Goal: Transaction & Acquisition: Purchase product/service

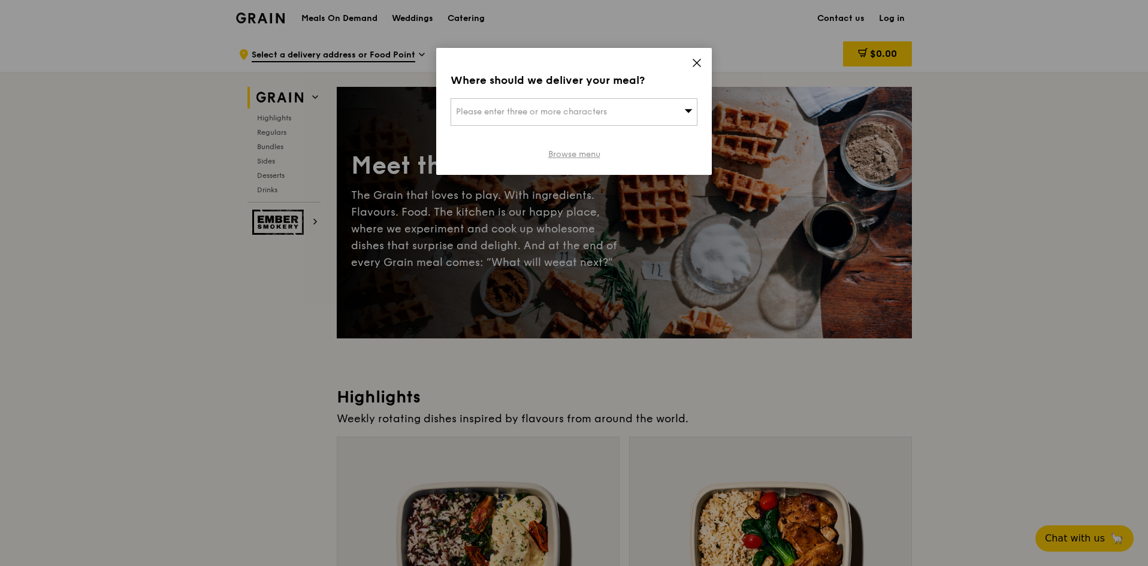
click at [591, 152] on link "Browse menu" at bounding box center [574, 155] width 52 height 12
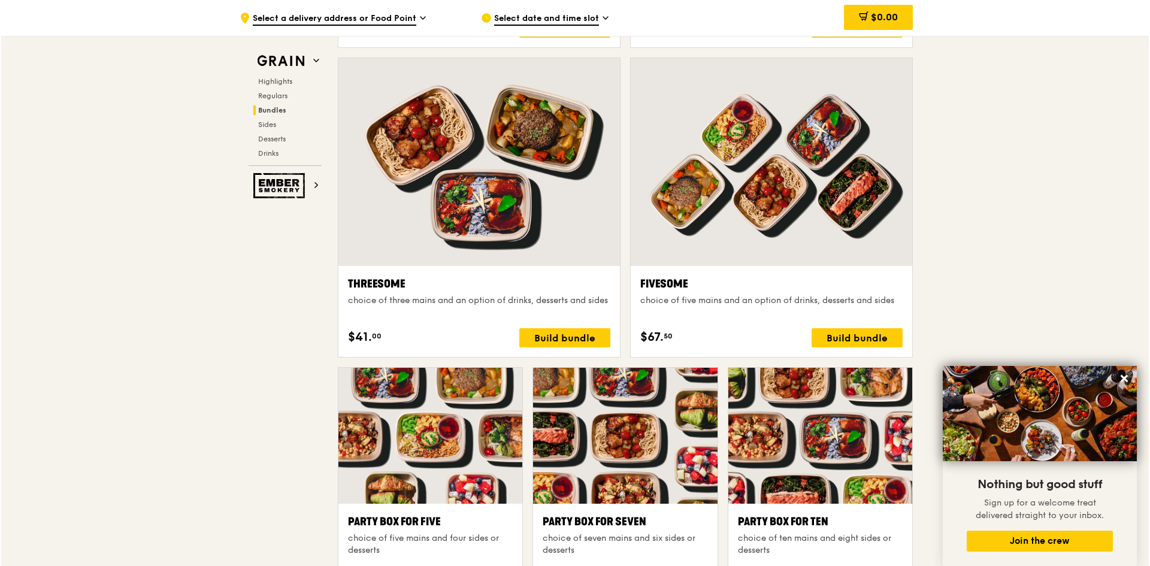
scroll to position [2037, 0]
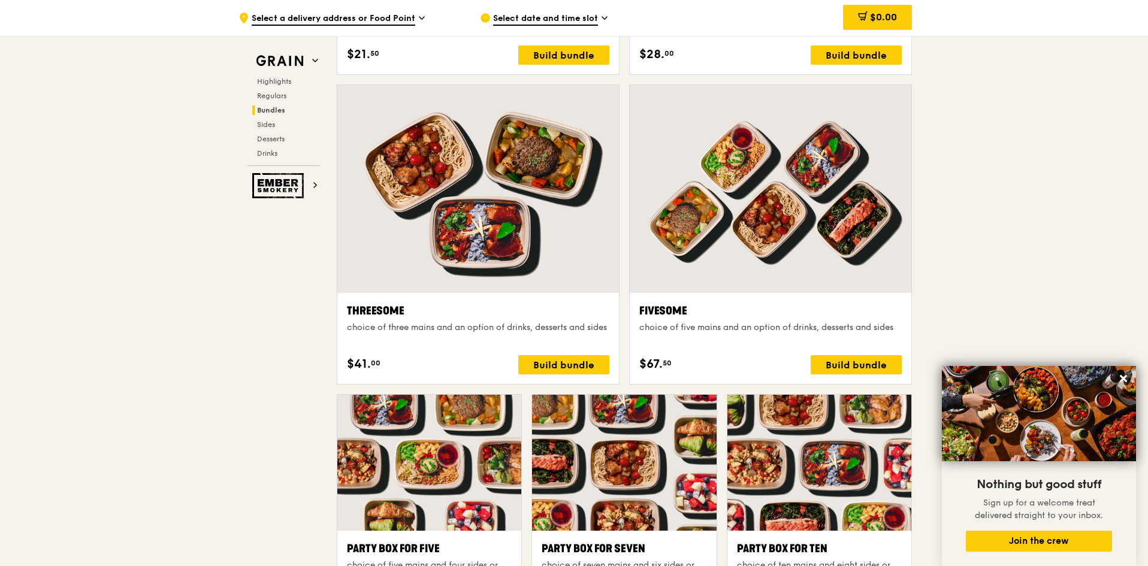
click at [736, 280] on div at bounding box center [771, 189] width 282 height 208
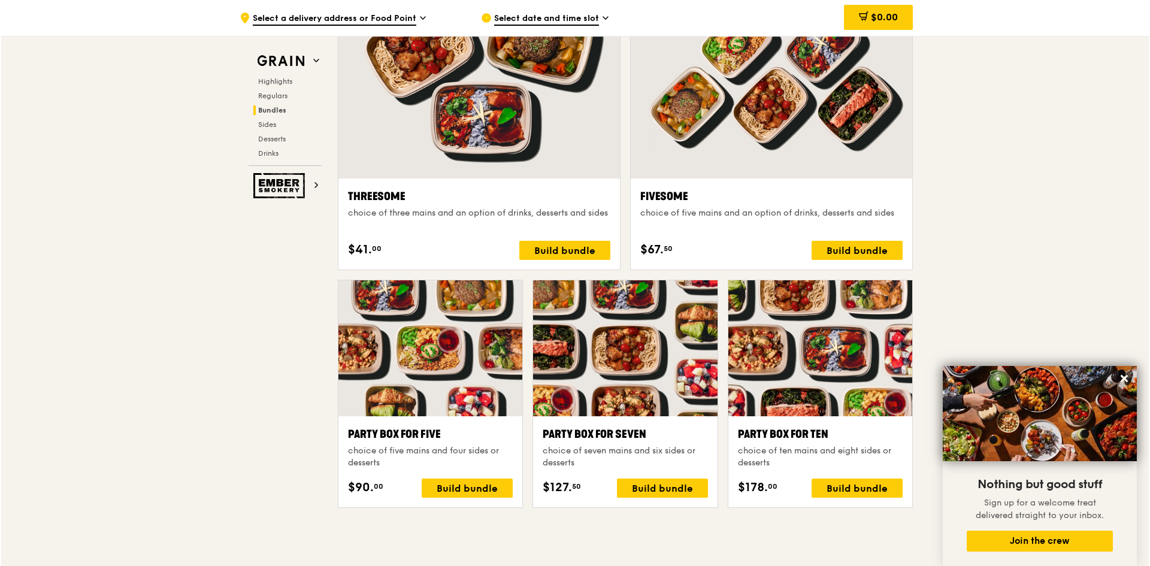
scroll to position [2157, 0]
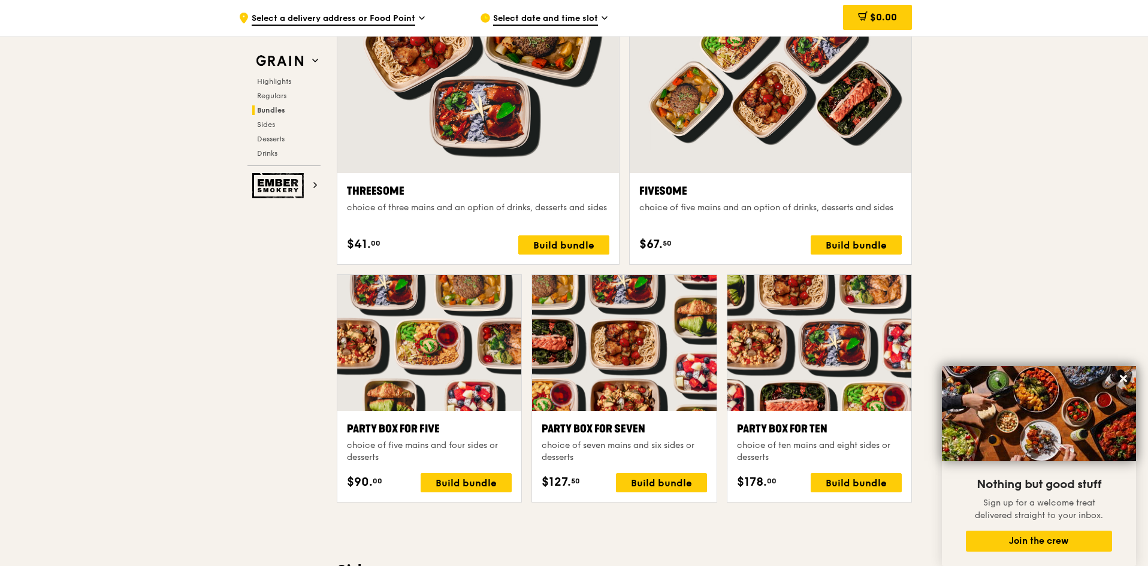
click at [794, 433] on div "Party Box for Ten" at bounding box center [819, 429] width 165 height 17
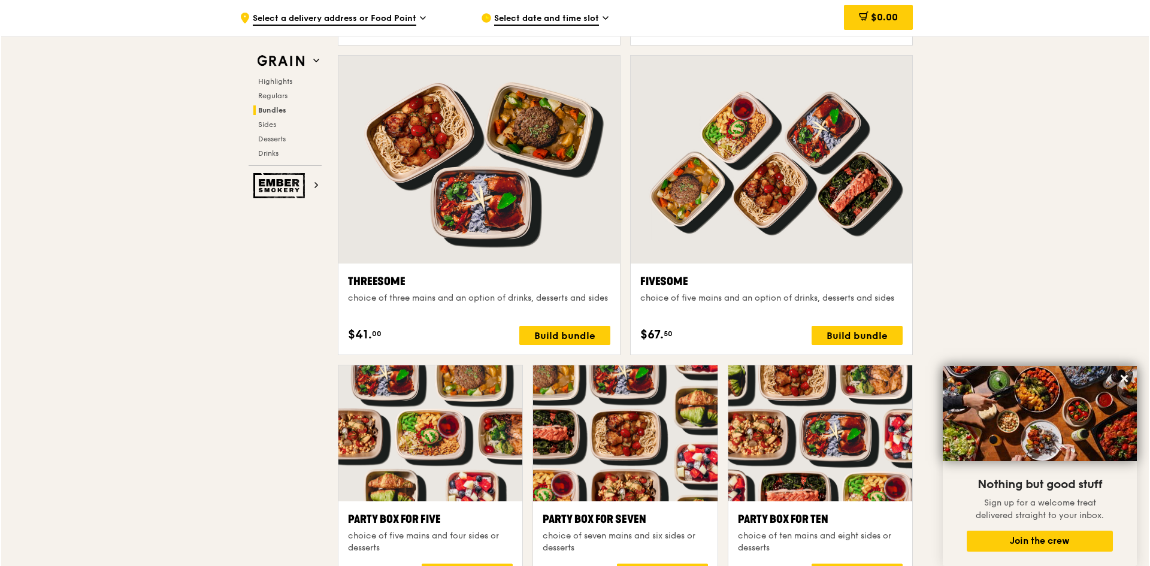
scroll to position [2037, 0]
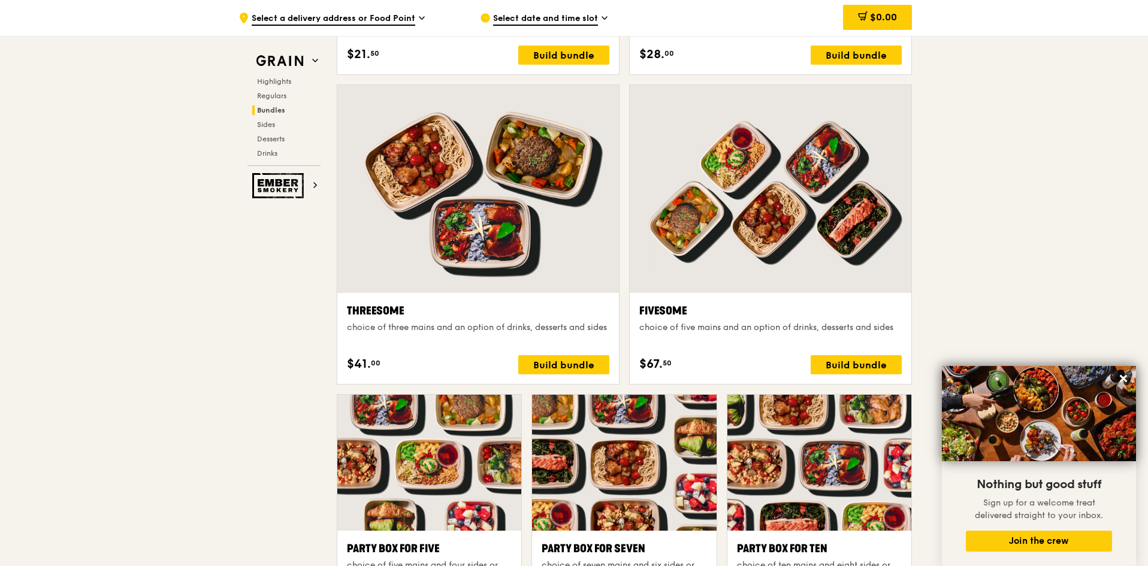
click at [798, 232] on div at bounding box center [771, 189] width 282 height 208
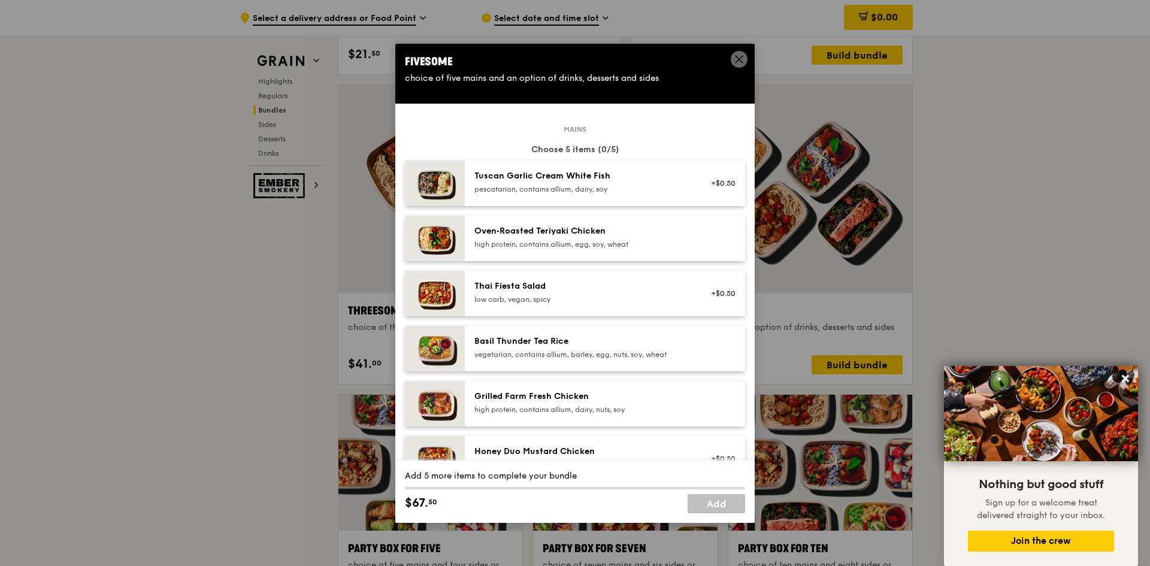
click at [611, 243] on div "high protein, contains allium, egg, soy, wheat" at bounding box center [582, 245] width 215 height 10
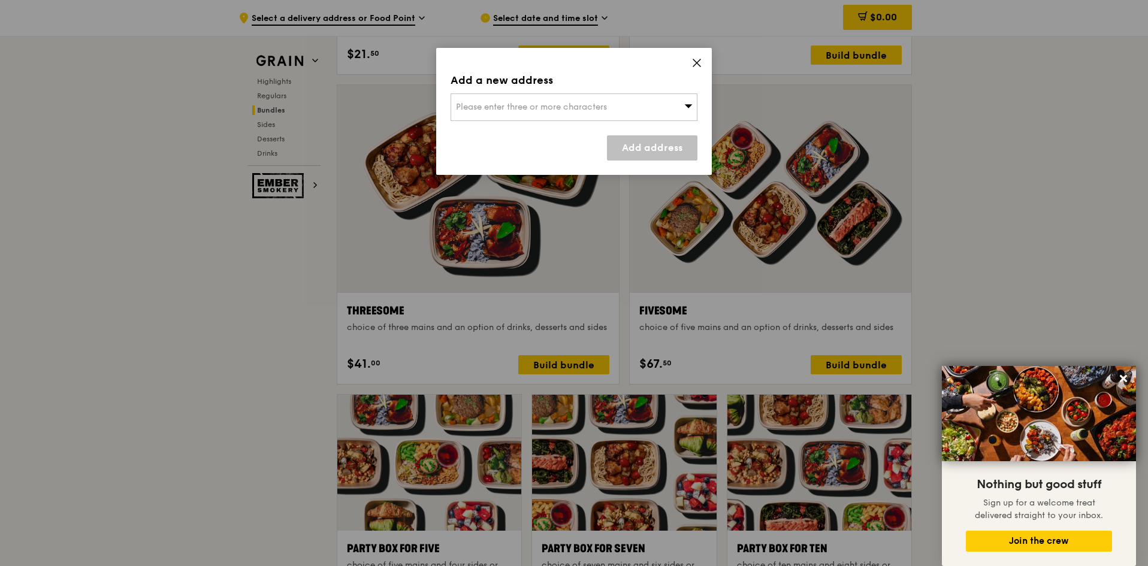
click at [610, 105] on div "Please enter three or more characters" at bounding box center [574, 107] width 247 height 28
type input "8"
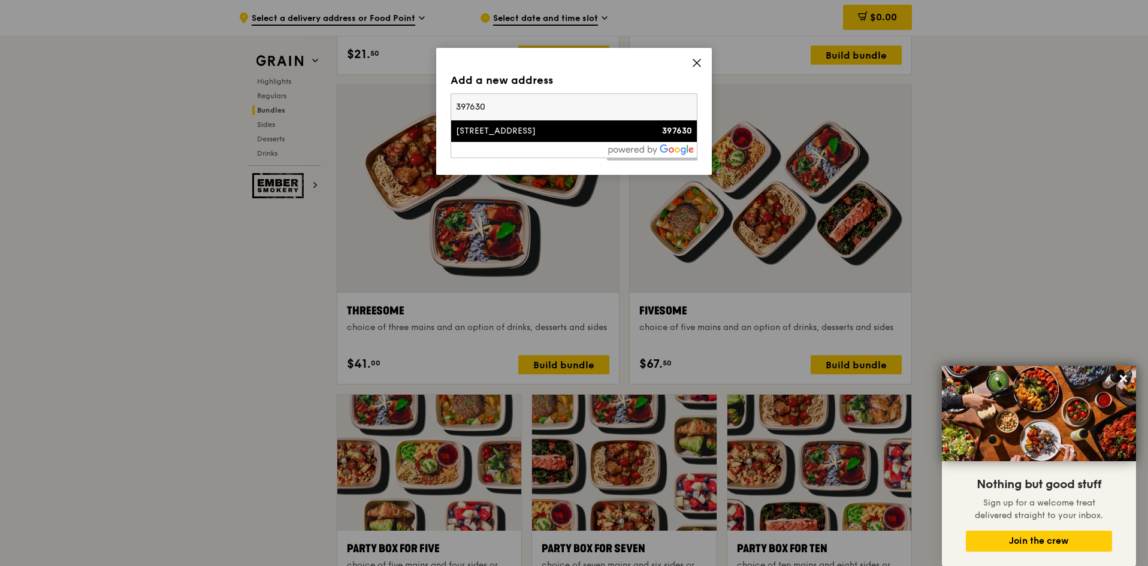
type input "397630"
click at [518, 135] on div "[STREET_ADDRESS]" at bounding box center [544, 131] width 177 height 12
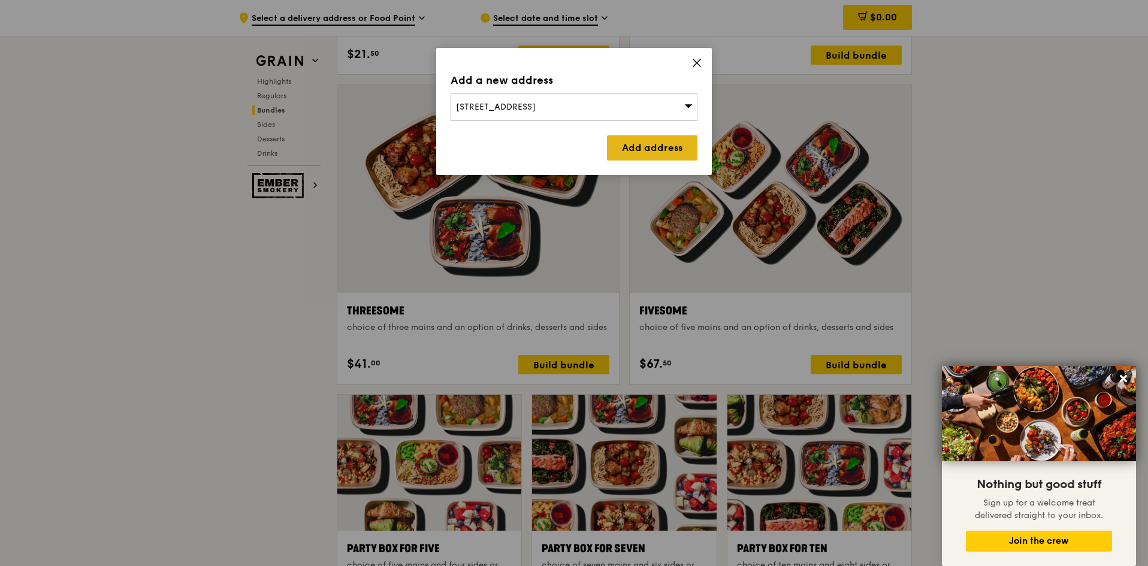
click at [691, 154] on link "Add address" at bounding box center [652, 147] width 90 height 25
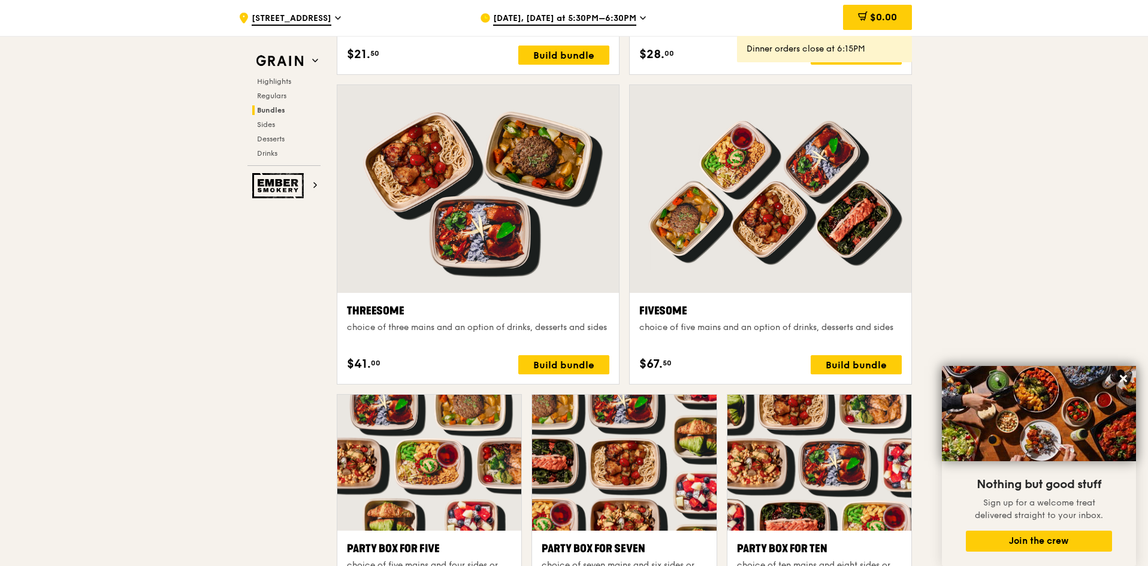
click at [804, 195] on div at bounding box center [771, 189] width 282 height 208
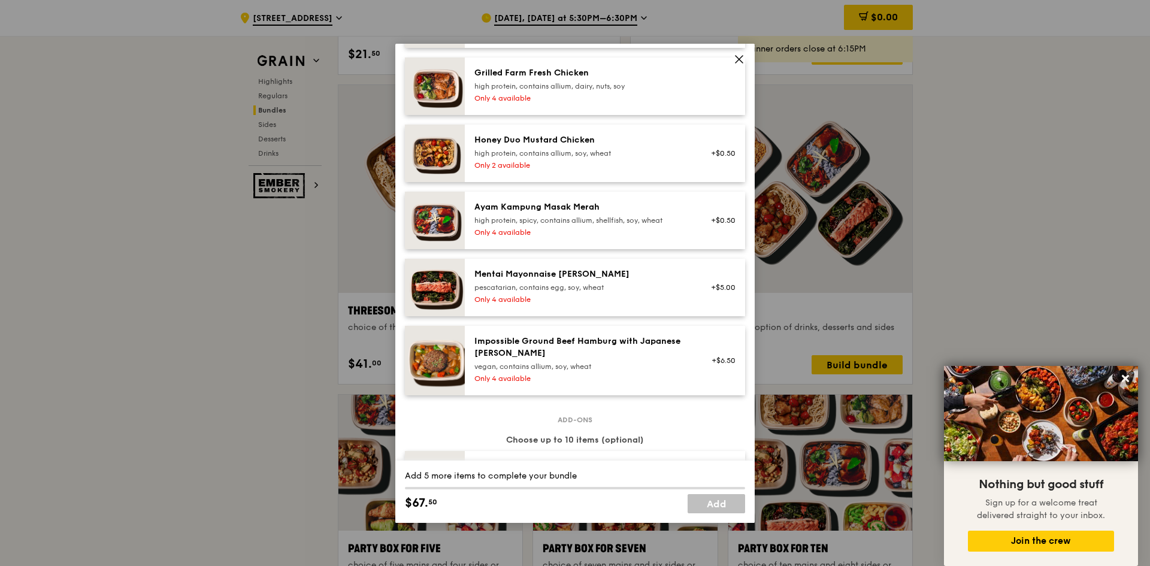
scroll to position [0, 0]
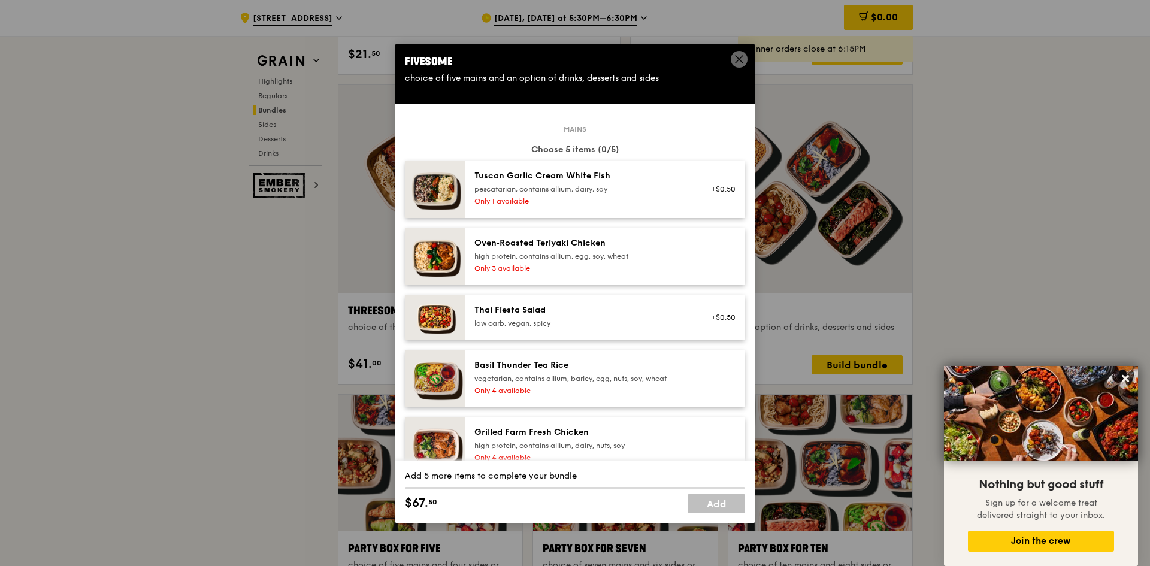
click at [573, 264] on div "Only 3 available" at bounding box center [582, 269] width 215 height 10
click at [618, 386] on div "Only 4 available" at bounding box center [582, 391] width 215 height 10
click at [623, 445] on div "high protein, contains allium, dairy, nuts, soy" at bounding box center [582, 446] width 215 height 10
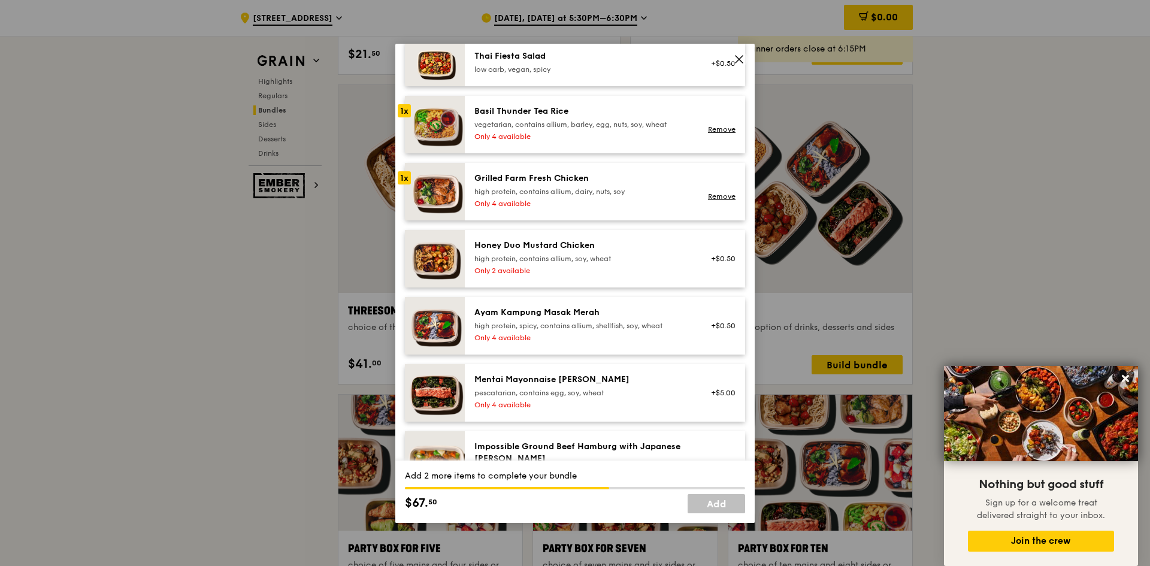
scroll to position [180, 0]
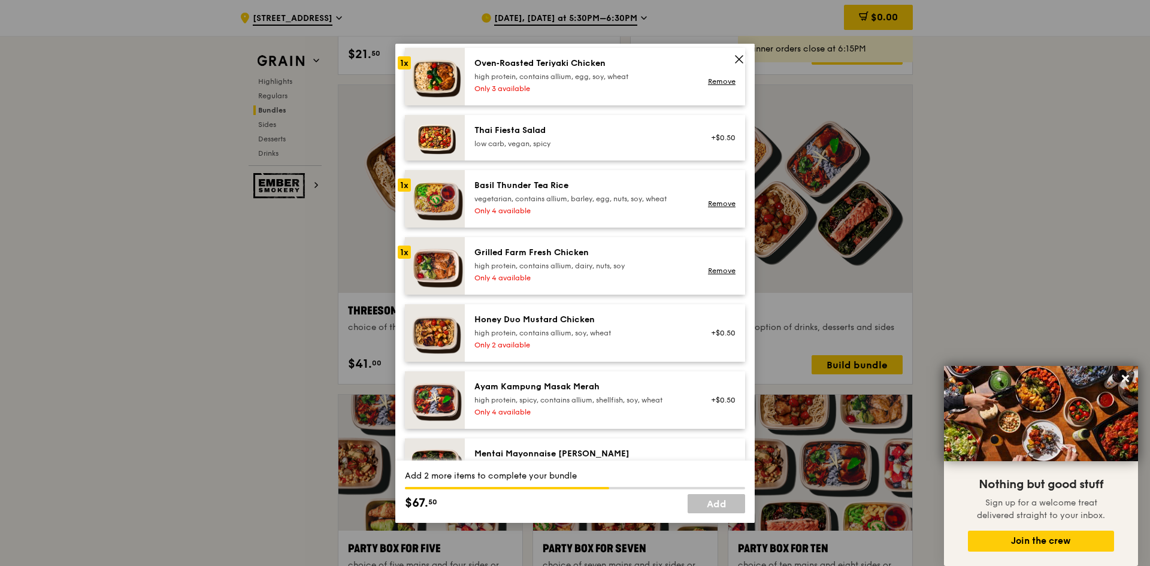
click at [576, 265] on div "high protein, contains allium, dairy, nuts, soy" at bounding box center [582, 266] width 215 height 10
click at [570, 192] on div "Basil Thunder Tea Rice vegetarian, contains allium, barley, egg, nuts, soy, whe…" at bounding box center [582, 192] width 215 height 24
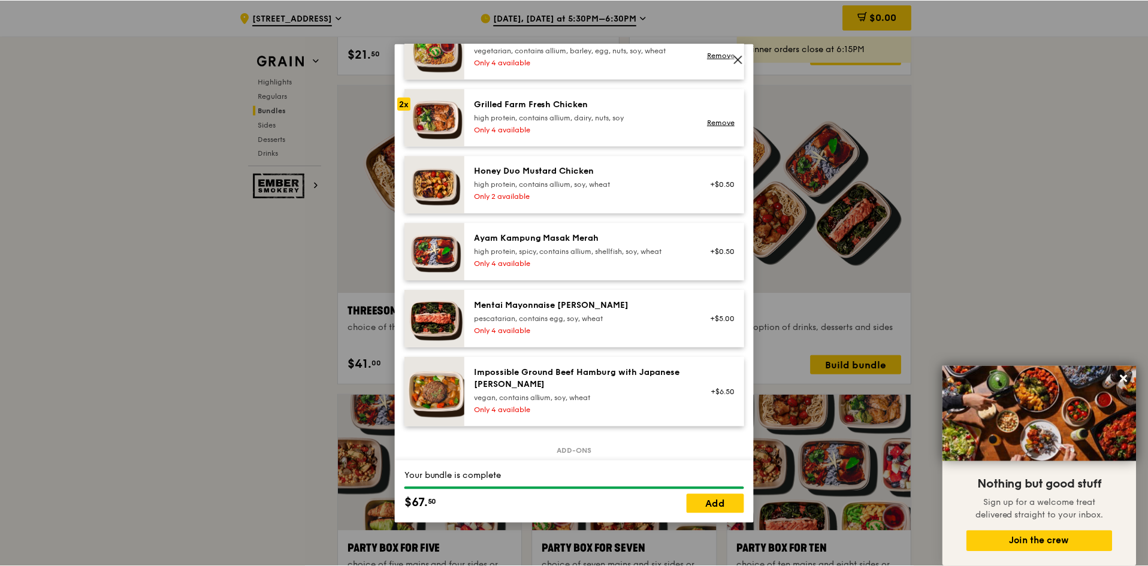
scroll to position [360, 0]
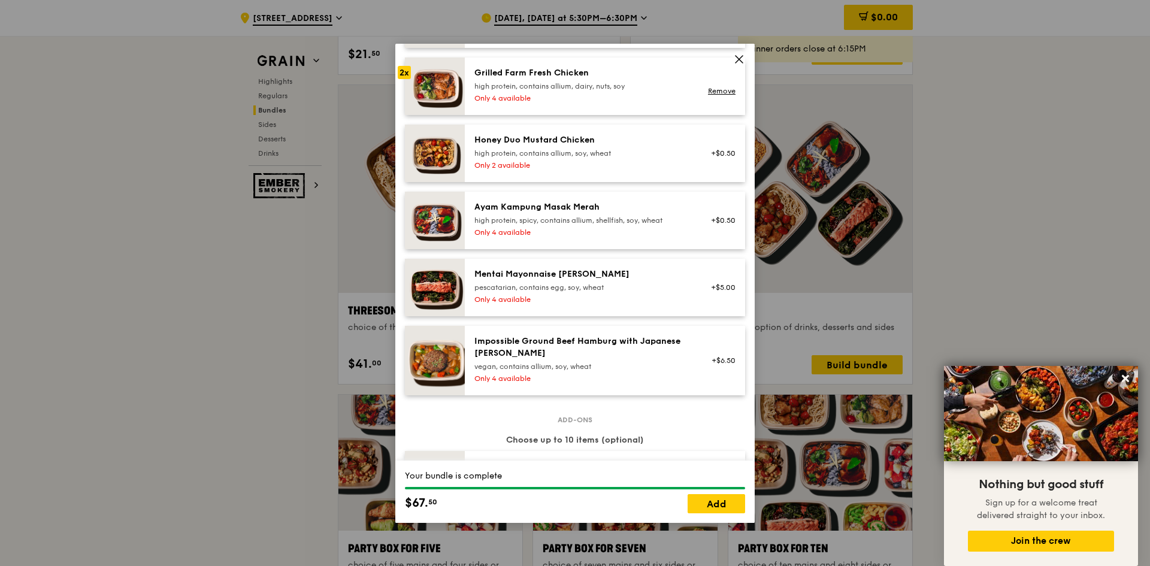
click at [738, 59] on icon at bounding box center [739, 59] width 11 height 11
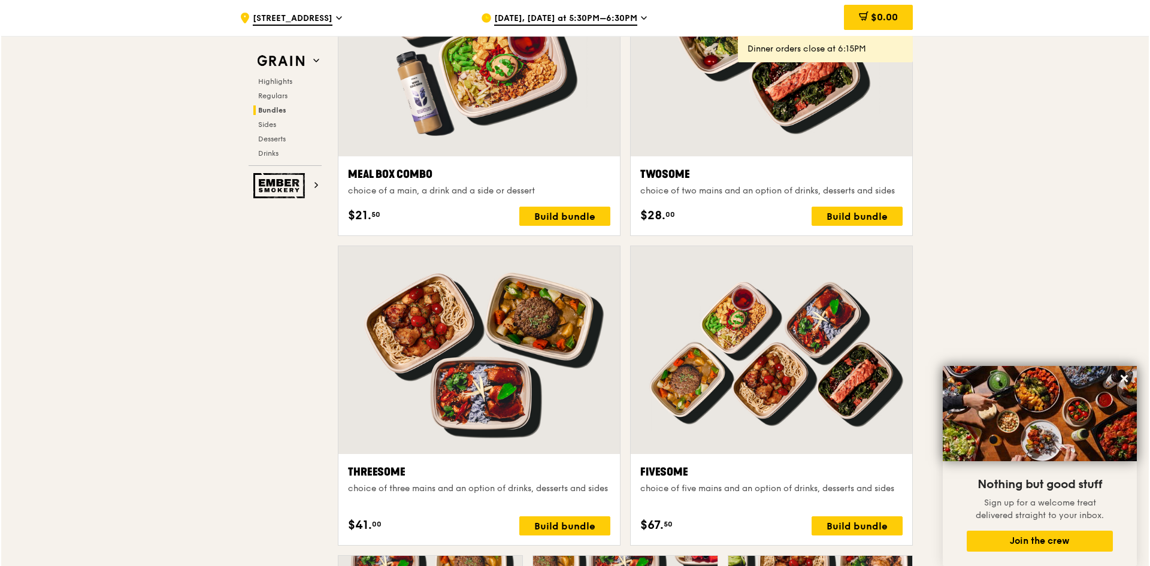
scroll to position [1977, 0]
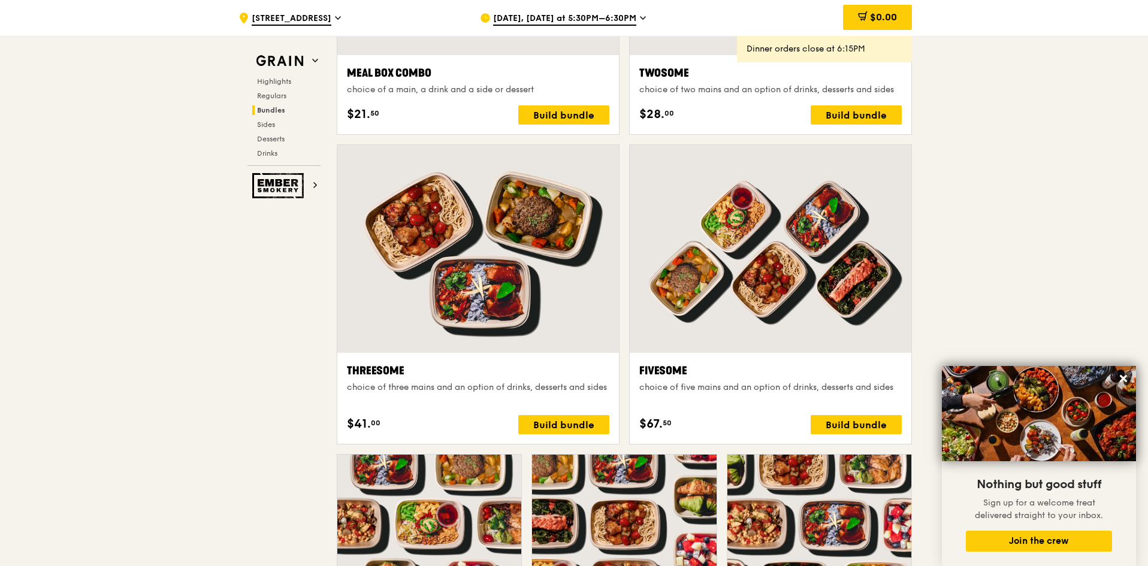
click at [811, 307] on div at bounding box center [771, 249] width 282 height 208
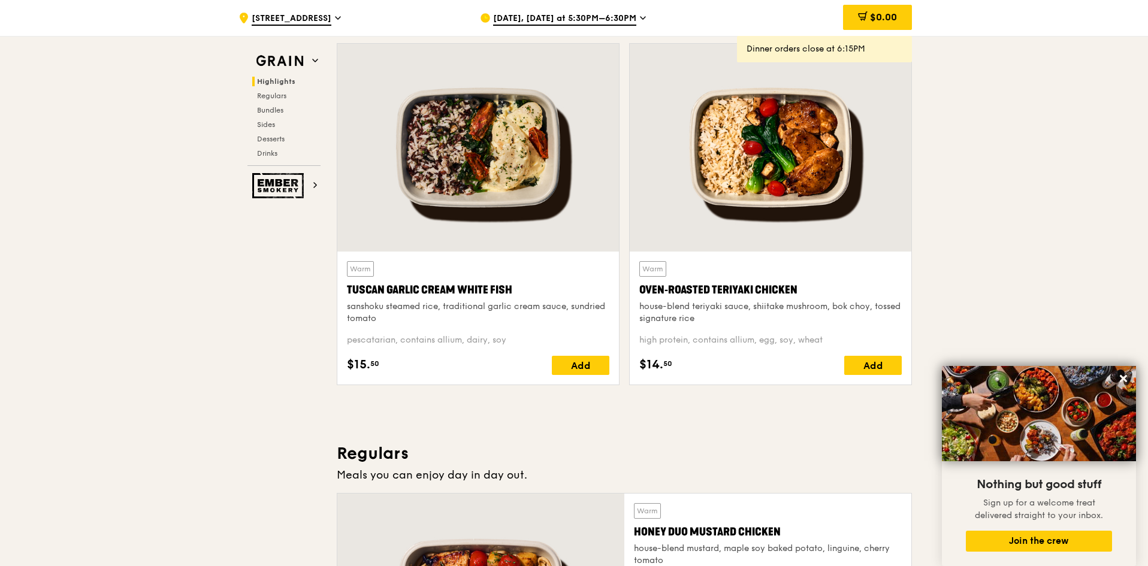
scroll to position [300, 0]
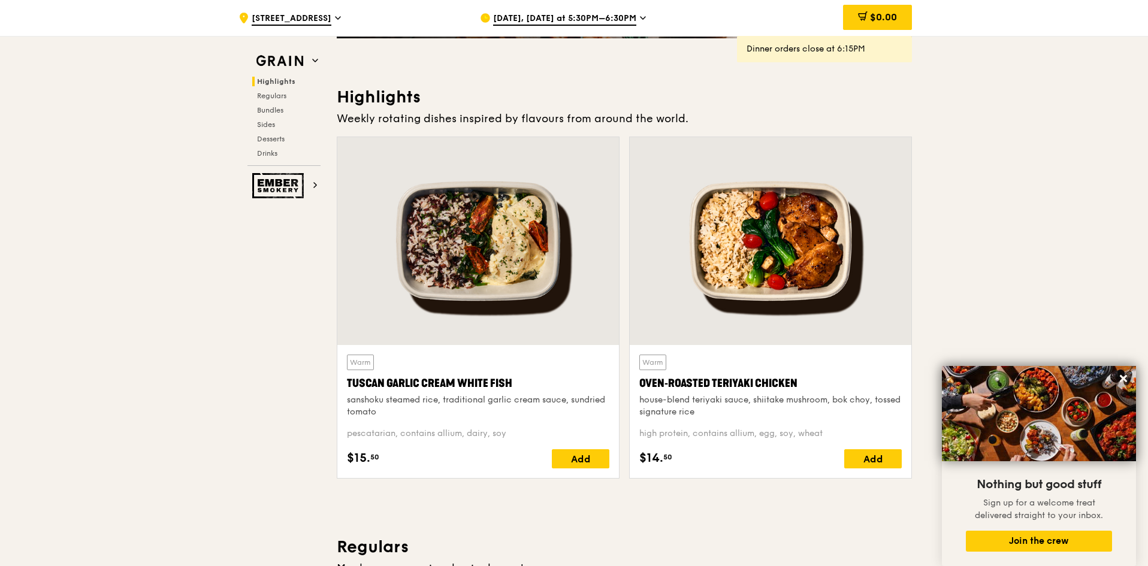
click at [793, 255] on div at bounding box center [771, 241] width 282 height 208
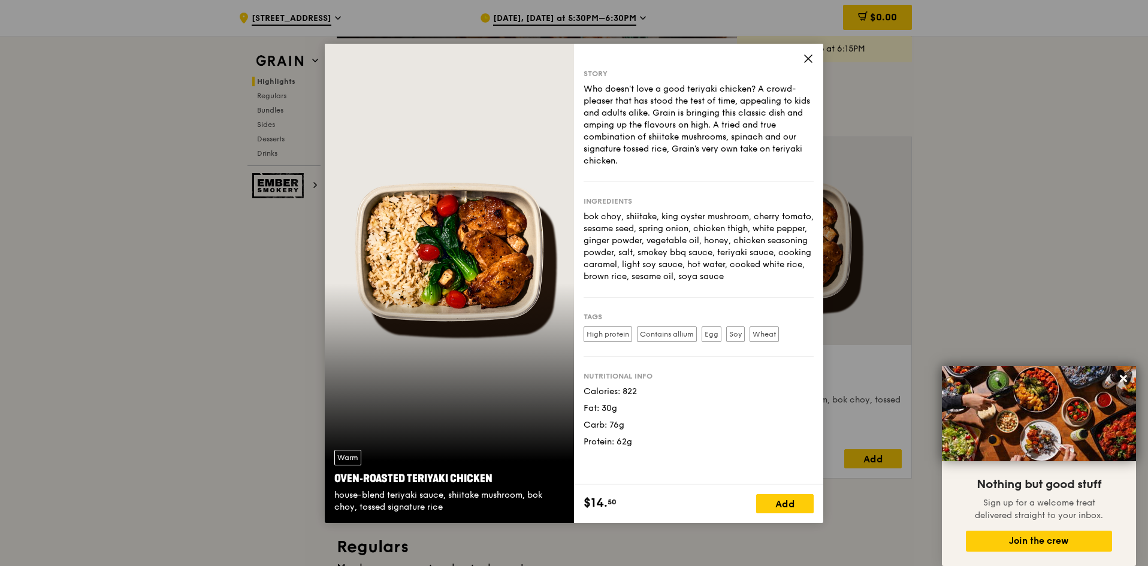
click at [807, 59] on icon at bounding box center [808, 58] width 11 height 11
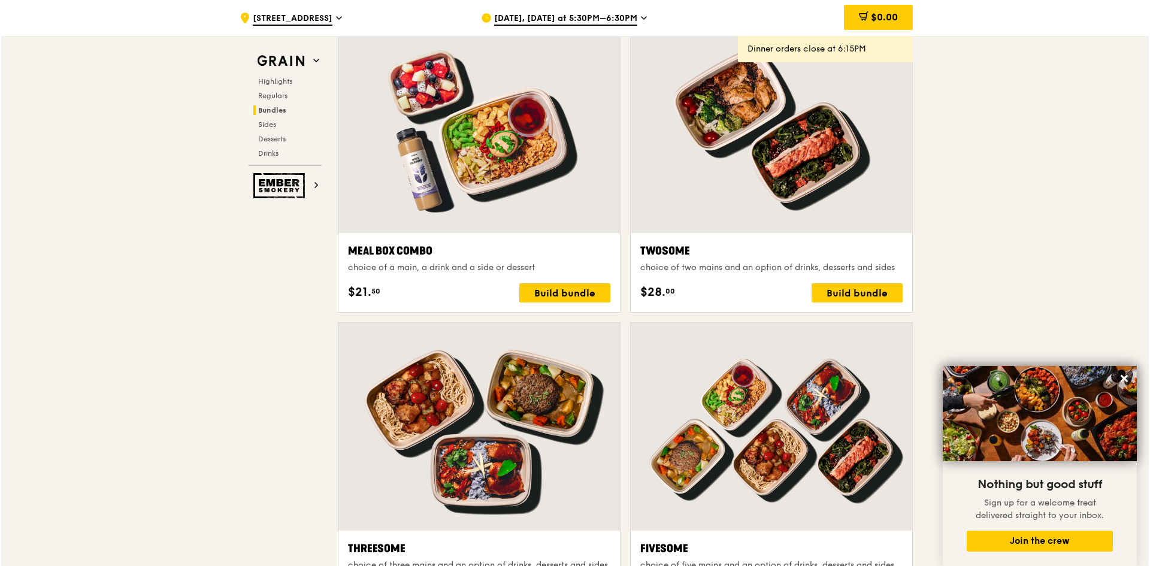
scroll to position [1917, 0]
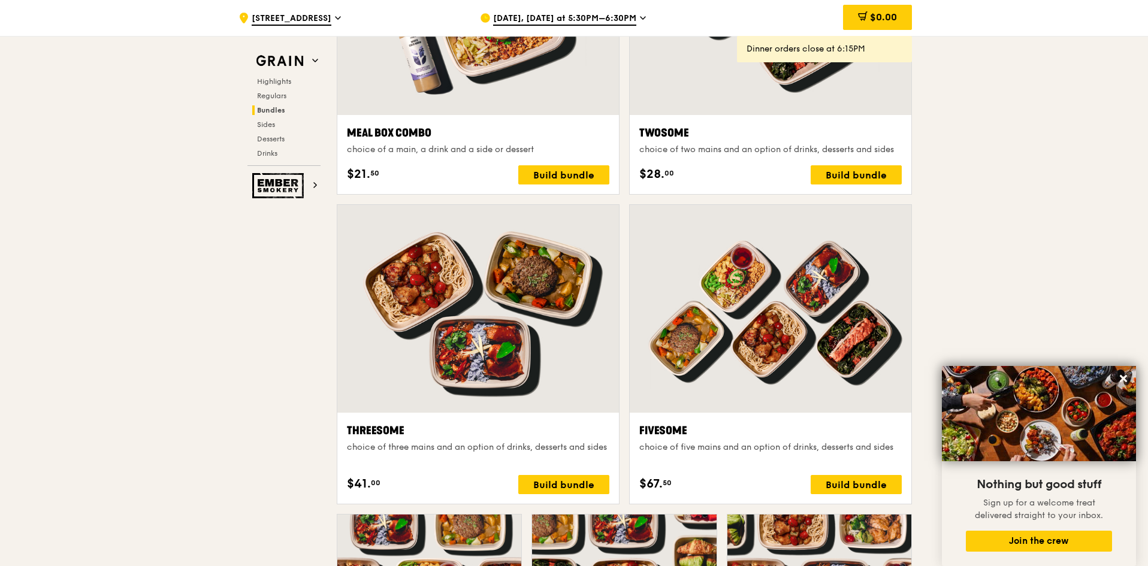
click at [822, 398] on div at bounding box center [771, 309] width 282 height 208
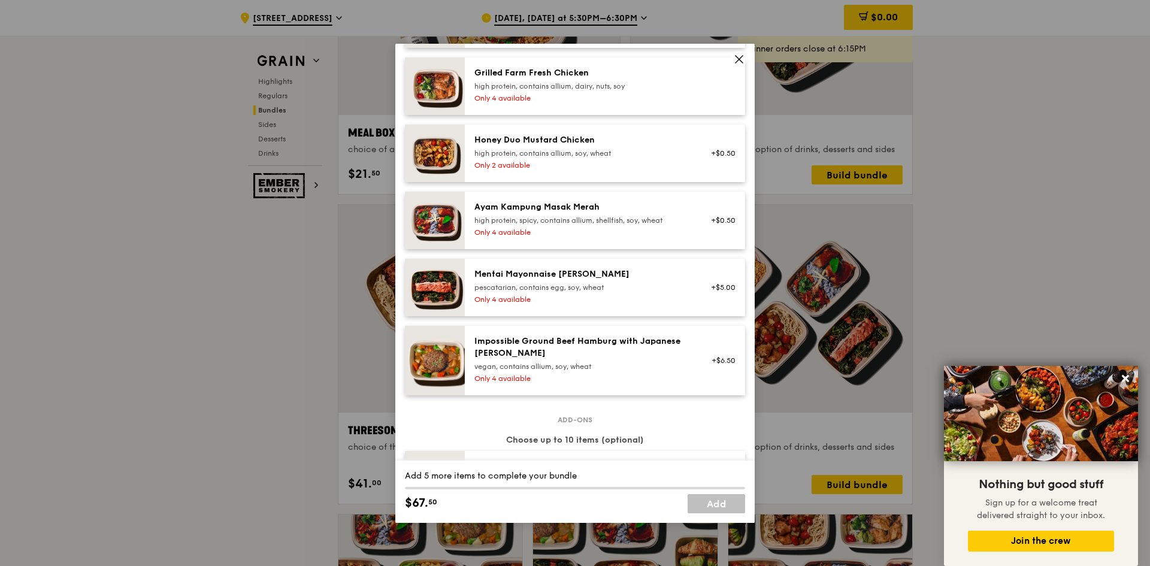
scroll to position [240, 0]
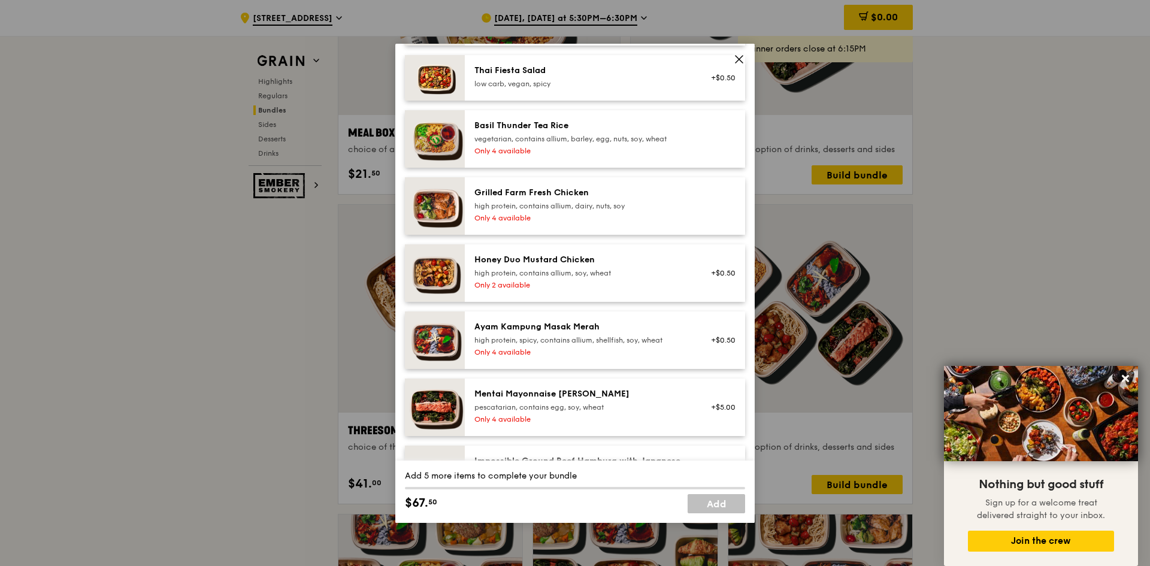
click at [738, 61] on icon at bounding box center [739, 59] width 7 height 7
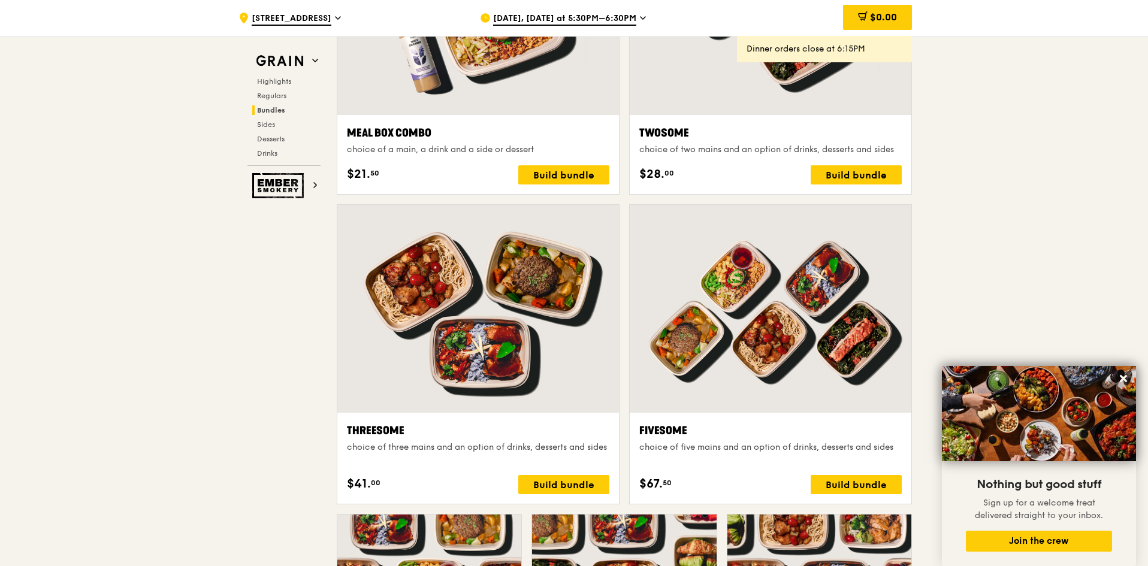
click at [473, 342] on div at bounding box center [478, 309] width 282 height 208
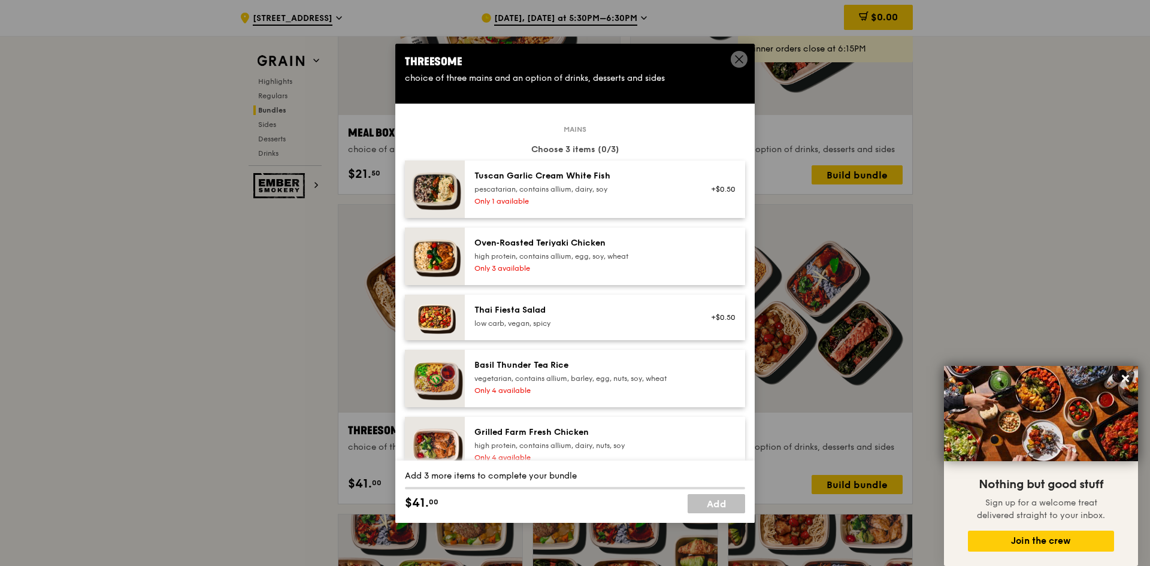
click at [736, 59] on icon at bounding box center [739, 59] width 11 height 11
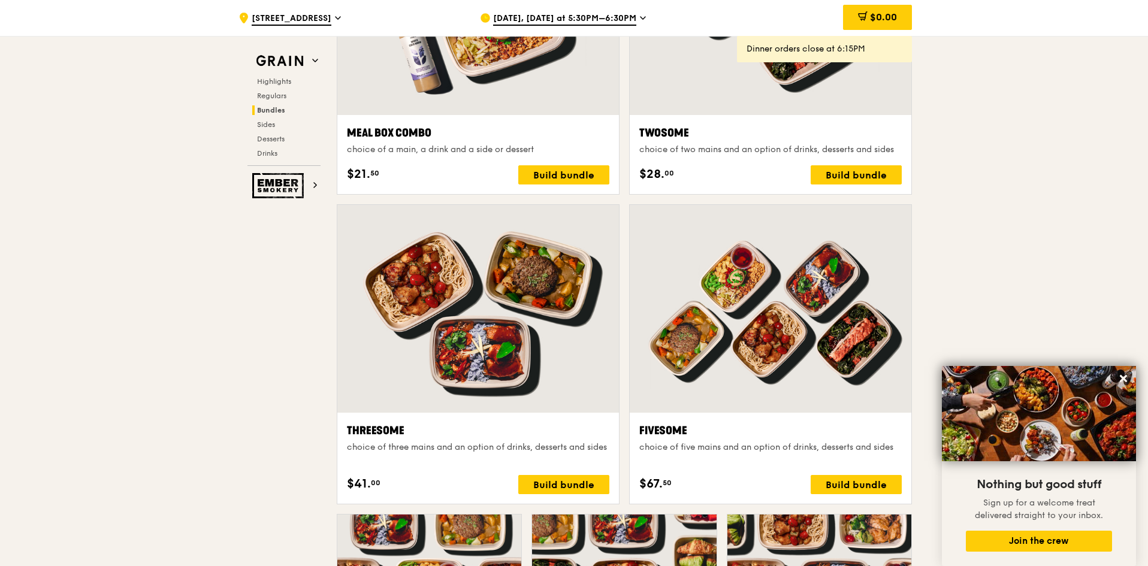
click at [734, 340] on div at bounding box center [771, 309] width 282 height 208
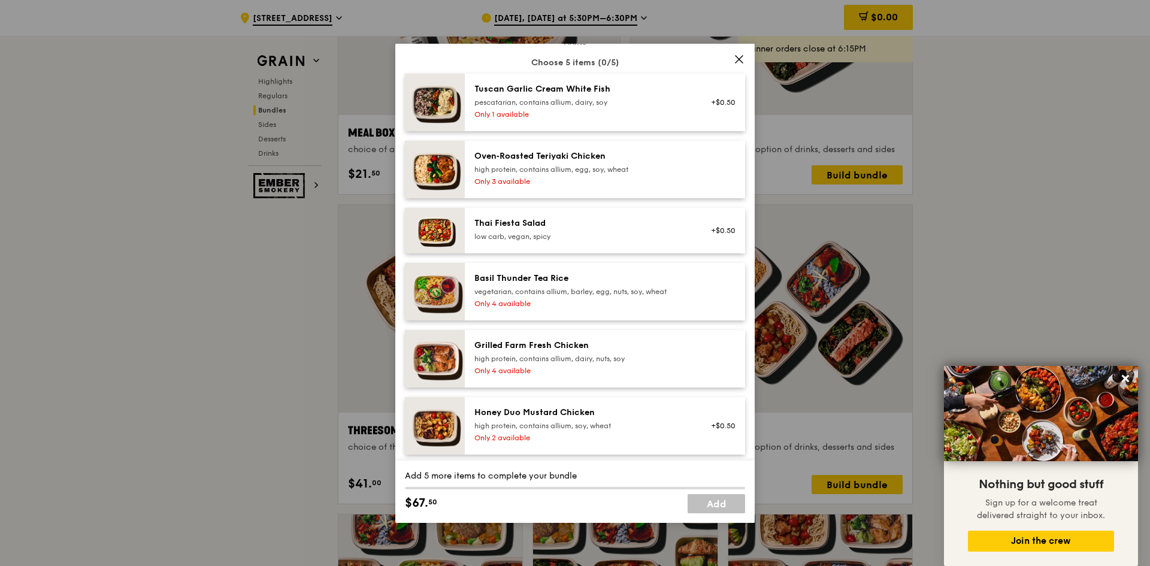
scroll to position [0, 0]
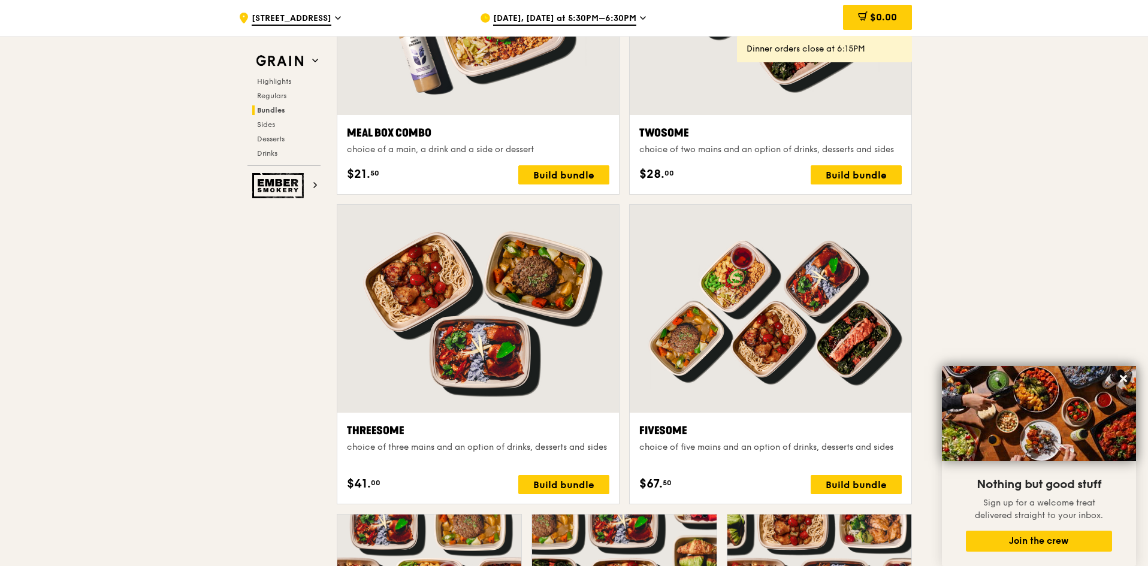
click at [817, 354] on div at bounding box center [771, 309] width 282 height 208
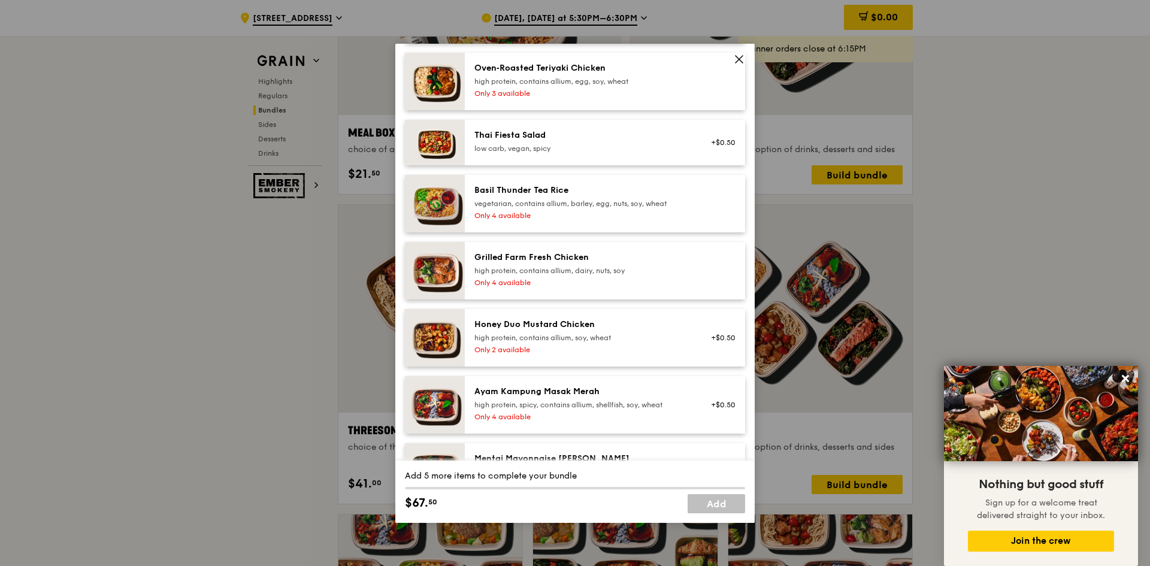
scroll to position [60, 0]
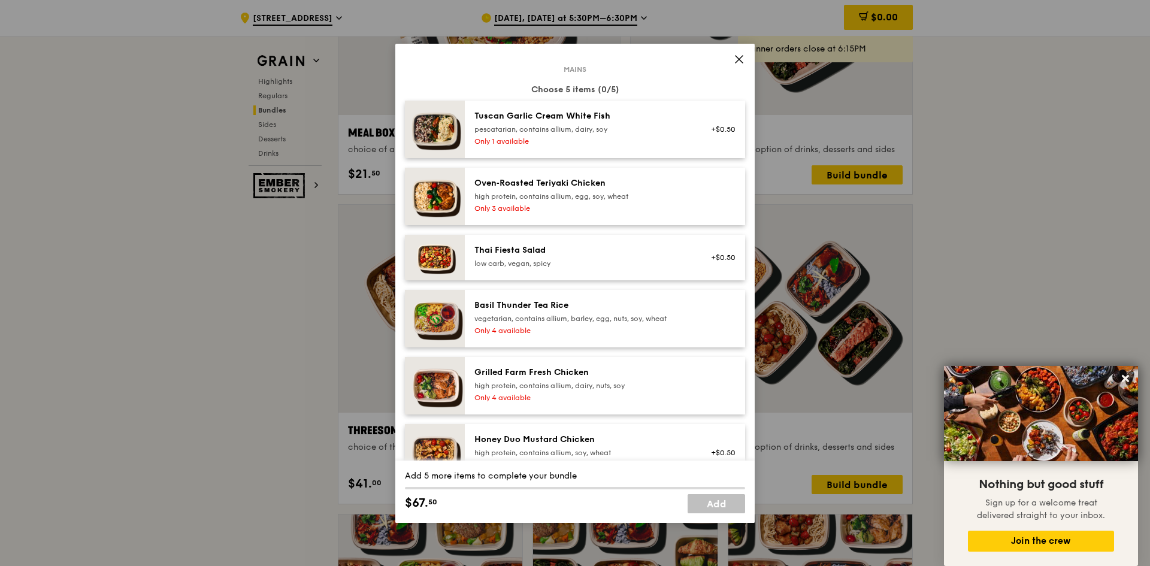
click at [733, 62] on span at bounding box center [739, 59] width 17 height 17
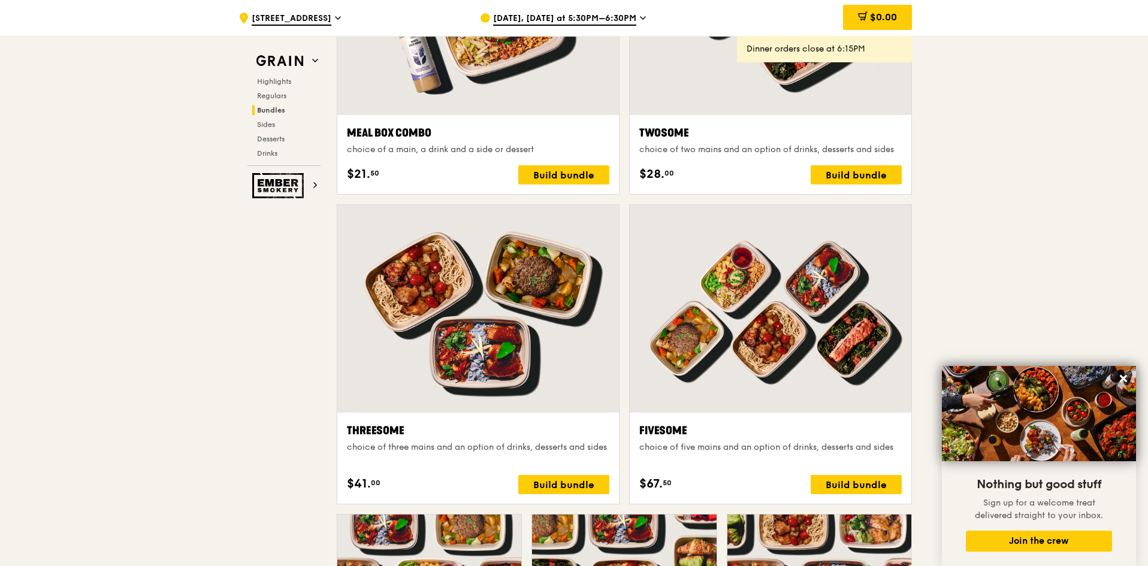
click at [783, 375] on div at bounding box center [771, 309] width 282 height 208
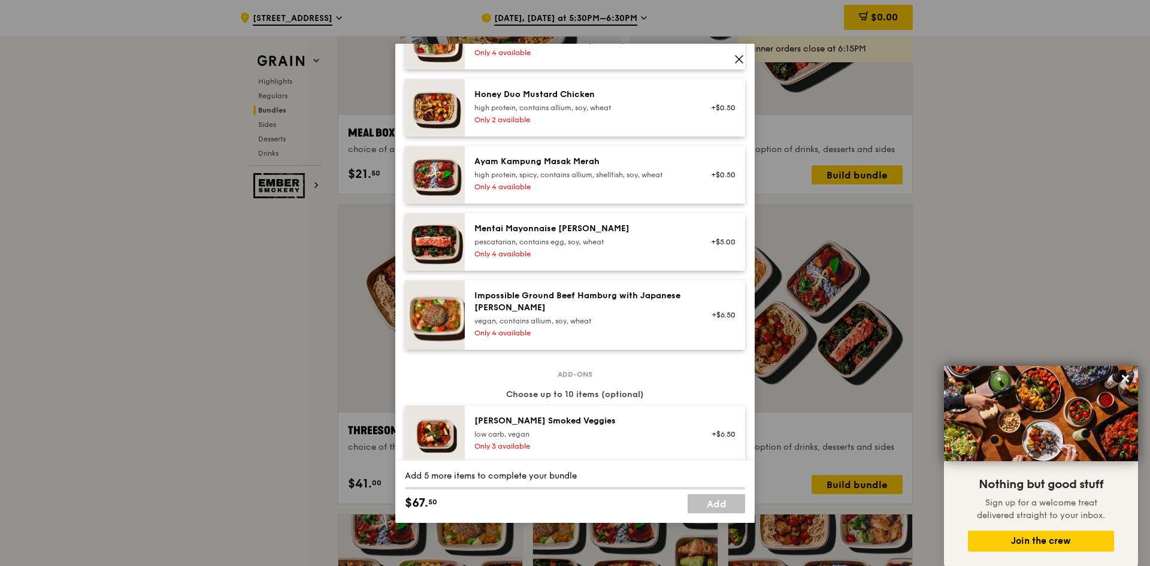
scroll to position [300, 0]
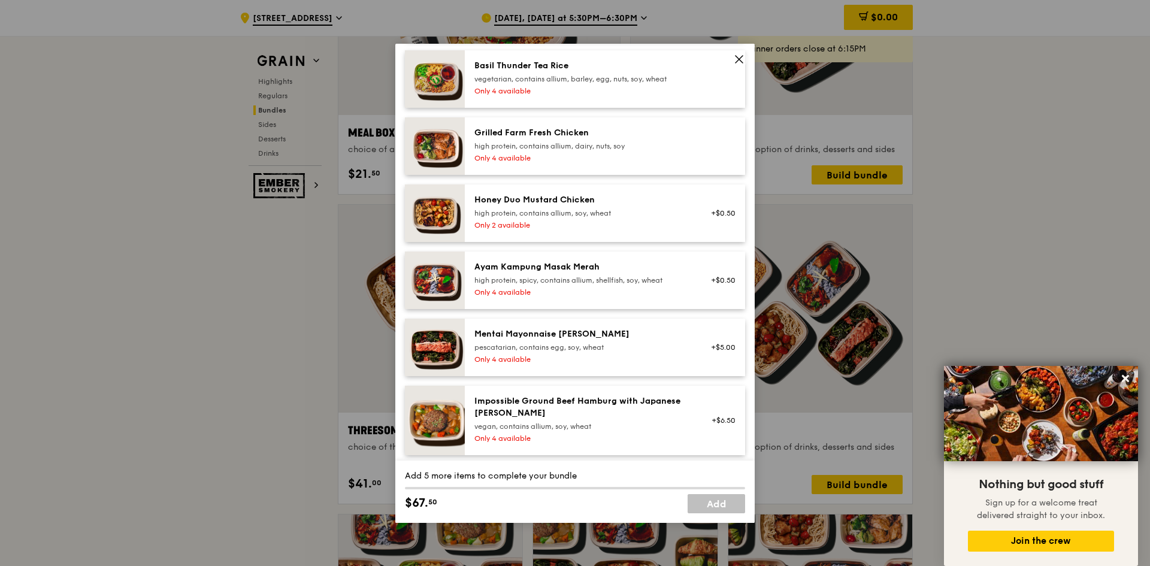
click at [735, 60] on icon at bounding box center [739, 59] width 11 height 11
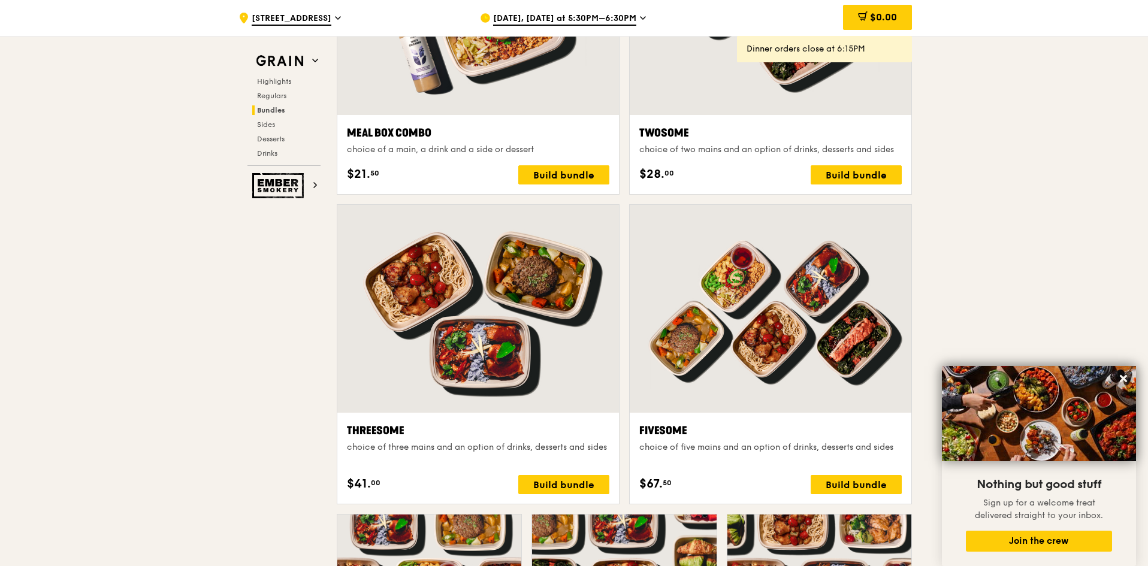
click at [775, 400] on div at bounding box center [771, 309] width 282 height 208
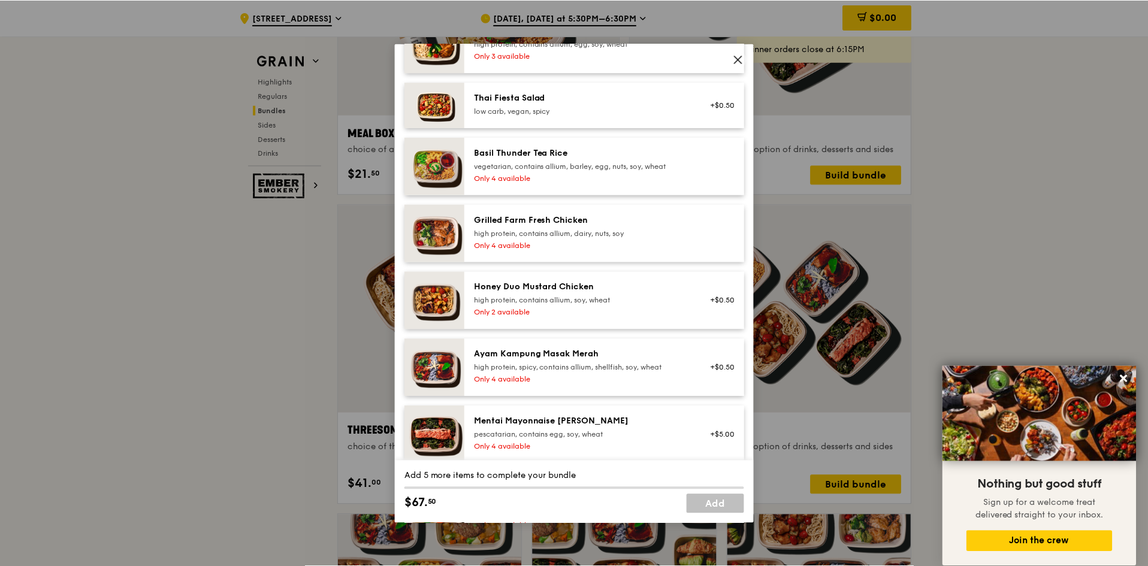
scroll to position [240, 0]
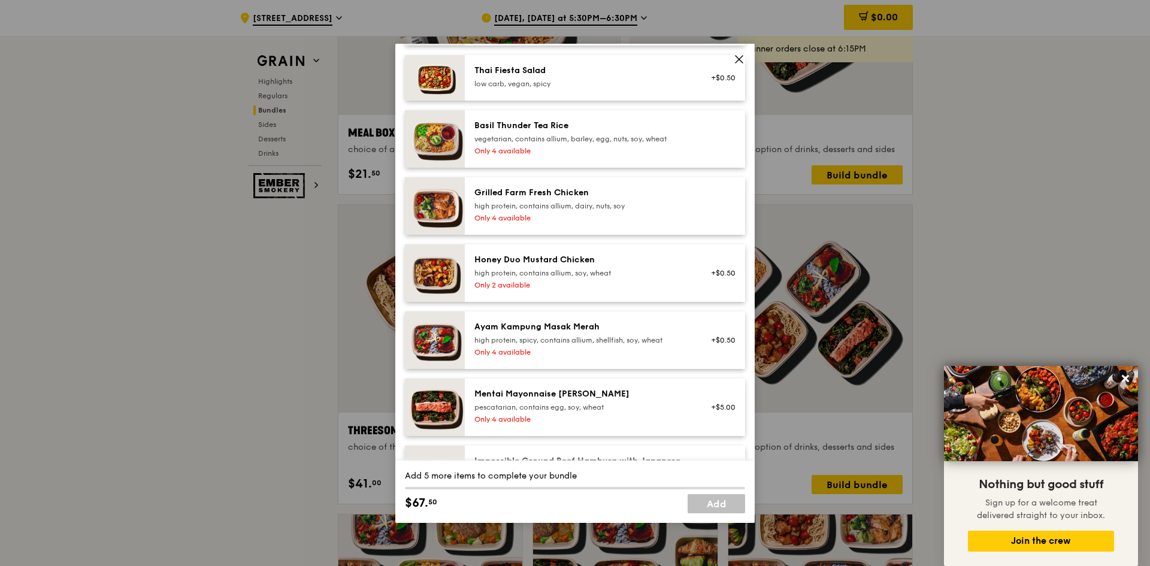
click at [741, 62] on icon at bounding box center [739, 59] width 11 height 11
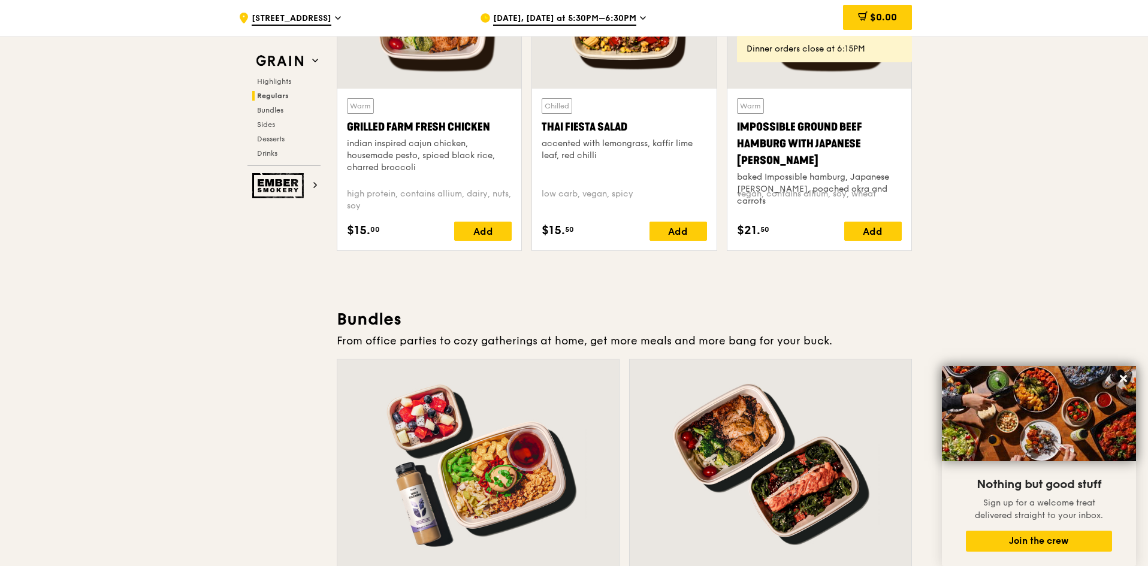
scroll to position [1438, 0]
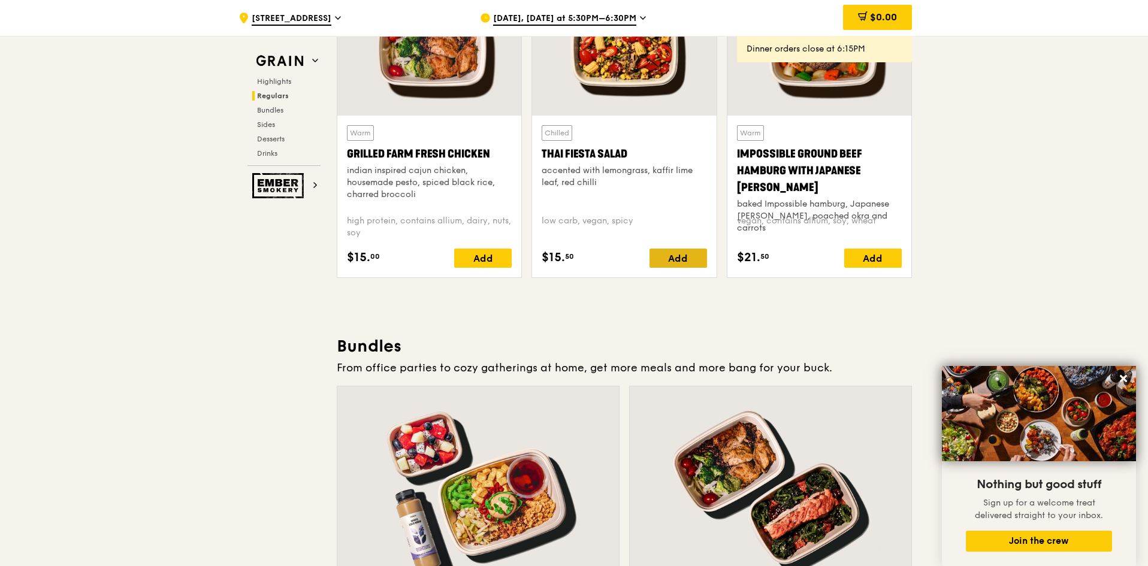
click at [662, 255] on div "Add" at bounding box center [679, 258] width 58 height 19
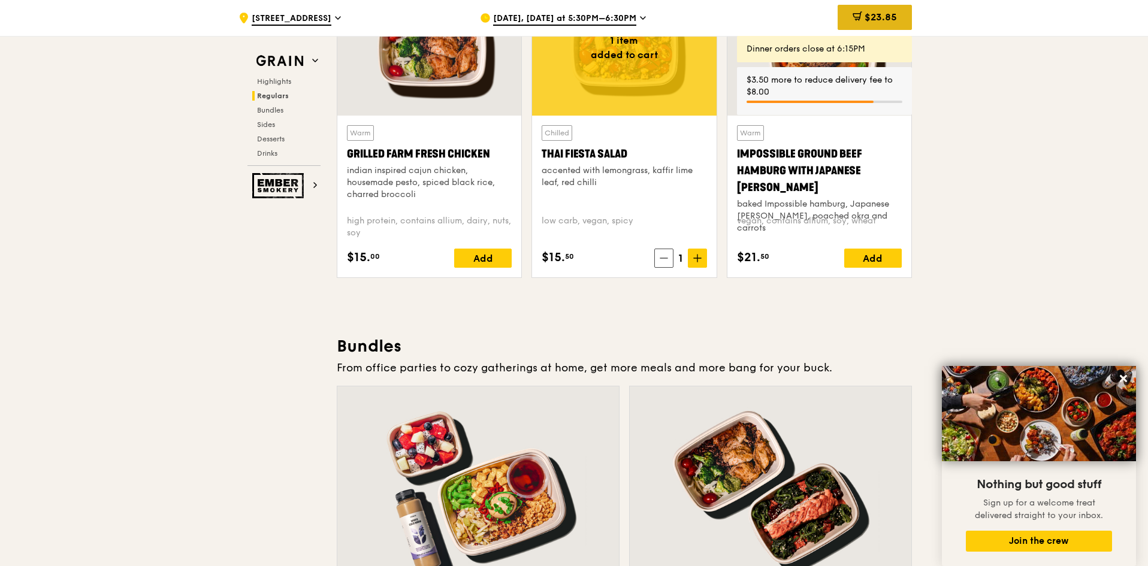
click at [878, 10] on div "$23.85" at bounding box center [875, 17] width 74 height 25
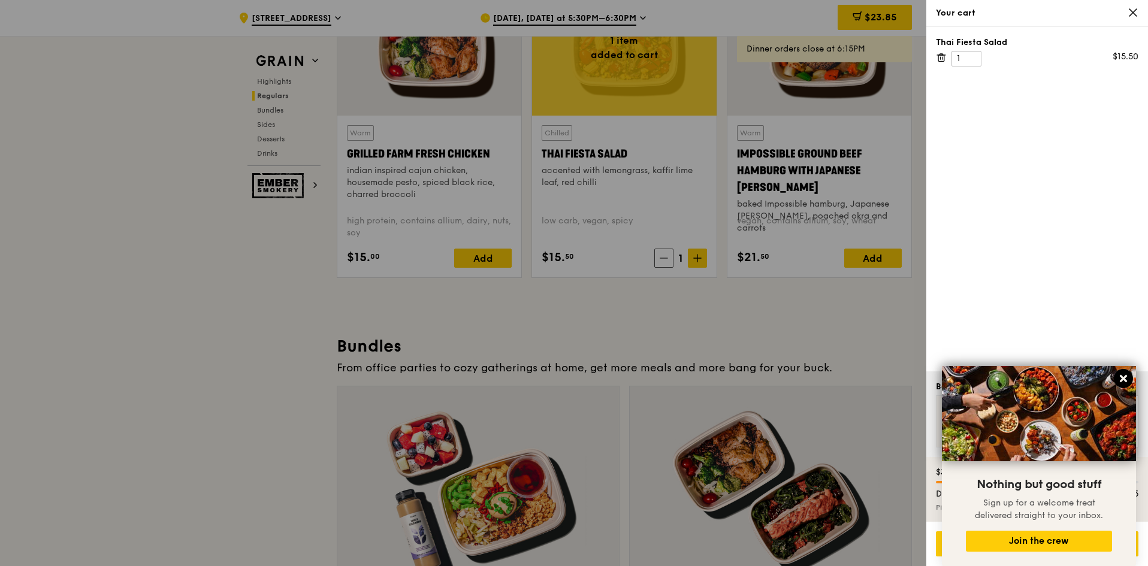
click at [1123, 378] on icon at bounding box center [1123, 378] width 7 height 7
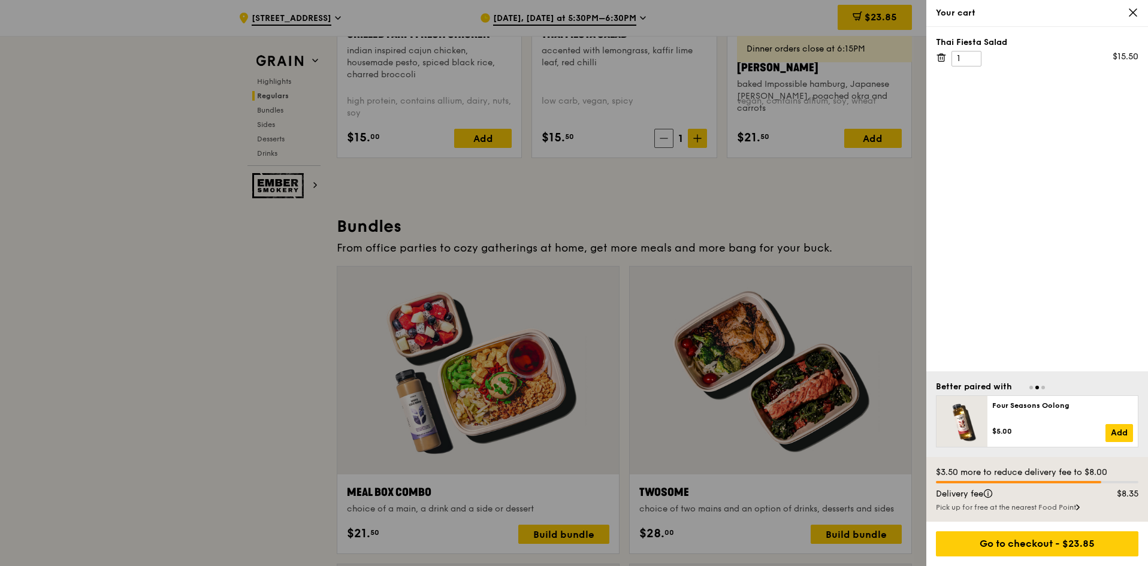
scroll to position [1618, 0]
